Goal: Check status: Check status

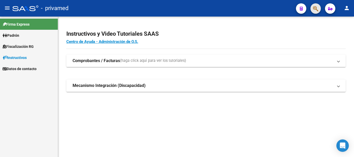
click at [312, 9] on button "button" at bounding box center [315, 8] width 10 height 10
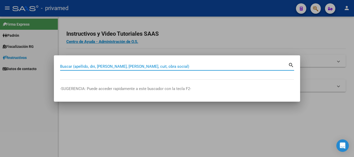
drag, startPoint x: 217, startPoint y: 70, endPoint x: 201, endPoint y: 67, distance: 17.1
paste input "20319909649"
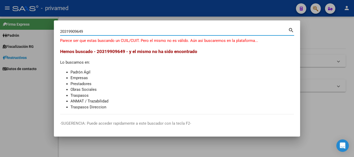
type input "20319909649"
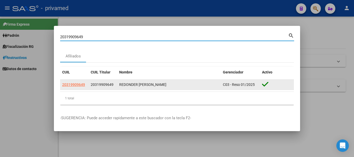
click at [81, 84] on span "20319909649" at bounding box center [73, 85] width 23 height 4
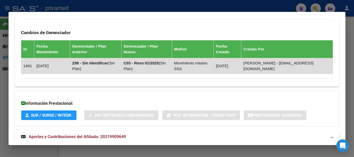
scroll to position [316, 0]
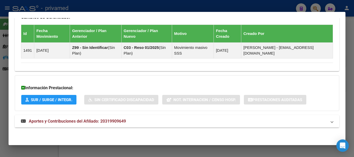
click at [122, 122] on span "Aportes y Contribuciones del Afiliado: 20319909649" at bounding box center [77, 121] width 97 height 5
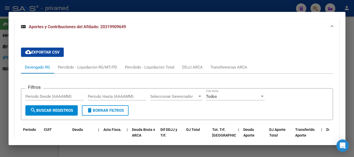
scroll to position [450, 0]
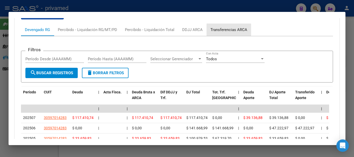
click at [217, 30] on div "Transferencias ARCA" at bounding box center [228, 30] width 37 height 6
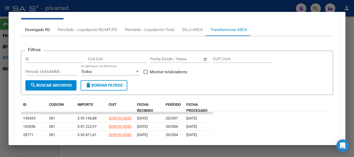
click at [39, 29] on div "Devengado RG" at bounding box center [37, 30] width 25 height 6
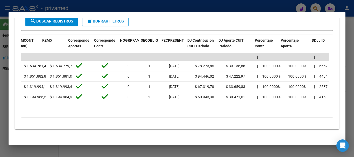
scroll to position [0, 790]
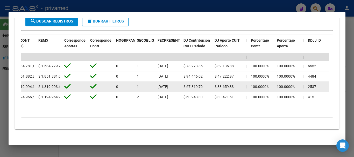
drag, startPoint x: 157, startPoint y: 88, endPoint x: 181, endPoint y: 86, distance: 23.5
click at [181, 86] on datatable-body-cell "[DATE]" at bounding box center [168, 87] width 26 height 10
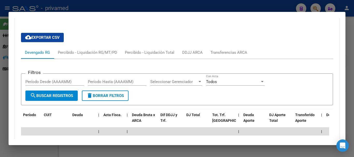
scroll to position [398, 0]
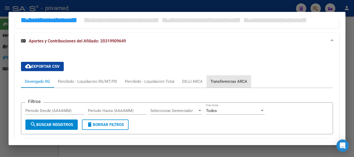
click at [230, 82] on div "Transferencias ARCA" at bounding box center [228, 82] width 37 height 6
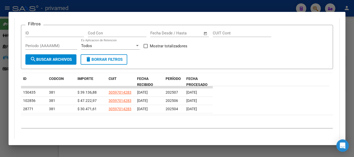
scroll to position [489, 0]
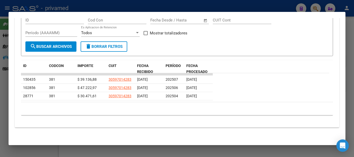
drag, startPoint x: 250, startPoint y: 102, endPoint x: 35, endPoint y: 107, distance: 214.8
click at [35, 107] on div "10 total 1" at bounding box center [177, 108] width 312 height 13
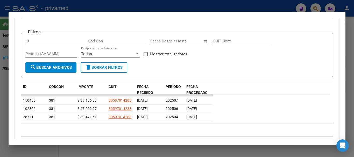
scroll to position [411, 0]
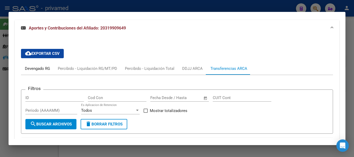
click at [41, 67] on div "Devengado RG" at bounding box center [37, 69] width 25 height 6
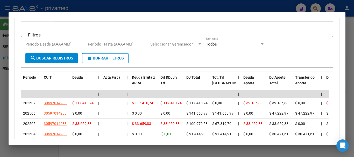
scroll to position [489, 0]
